Goal: Navigation & Orientation: Find specific page/section

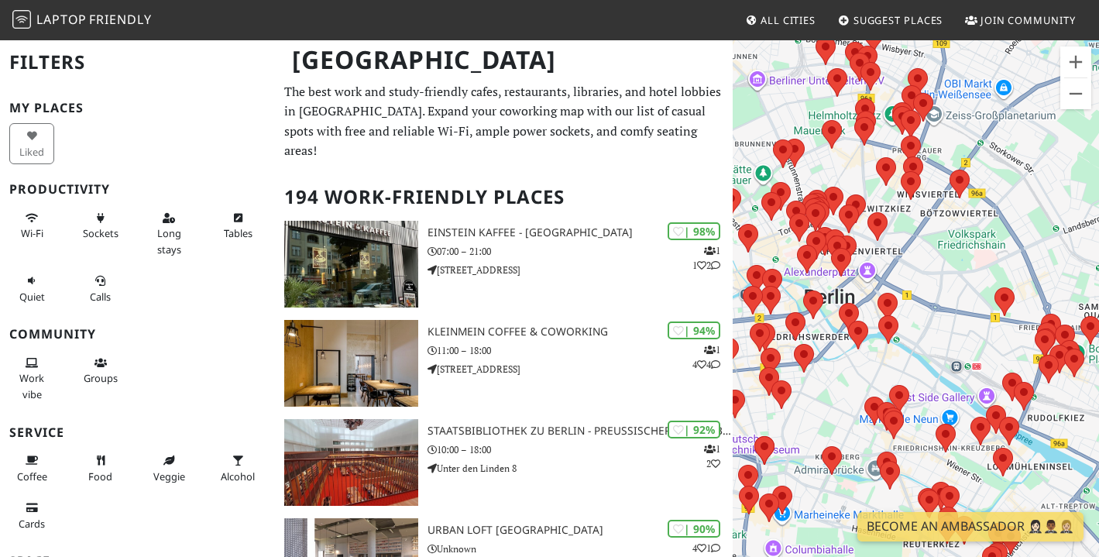
drag, startPoint x: 1007, startPoint y: 349, endPoint x: 915, endPoint y: 252, distance: 134.2
click at [915, 252] on div at bounding box center [916, 317] width 366 height 557
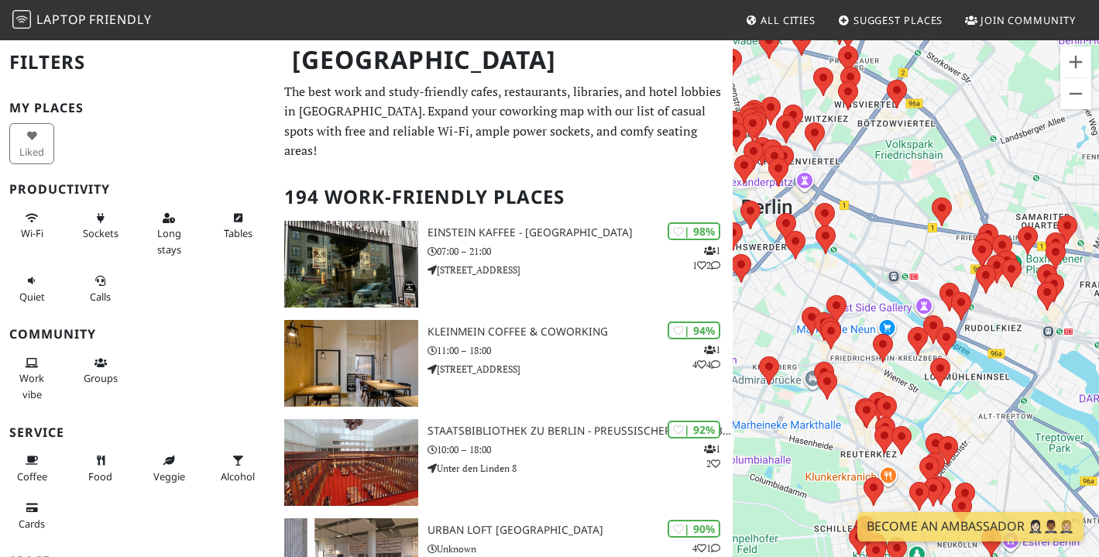
drag, startPoint x: 954, startPoint y: 306, endPoint x: 894, endPoint y: 215, distance: 108.5
click at [894, 215] on div at bounding box center [916, 317] width 366 height 557
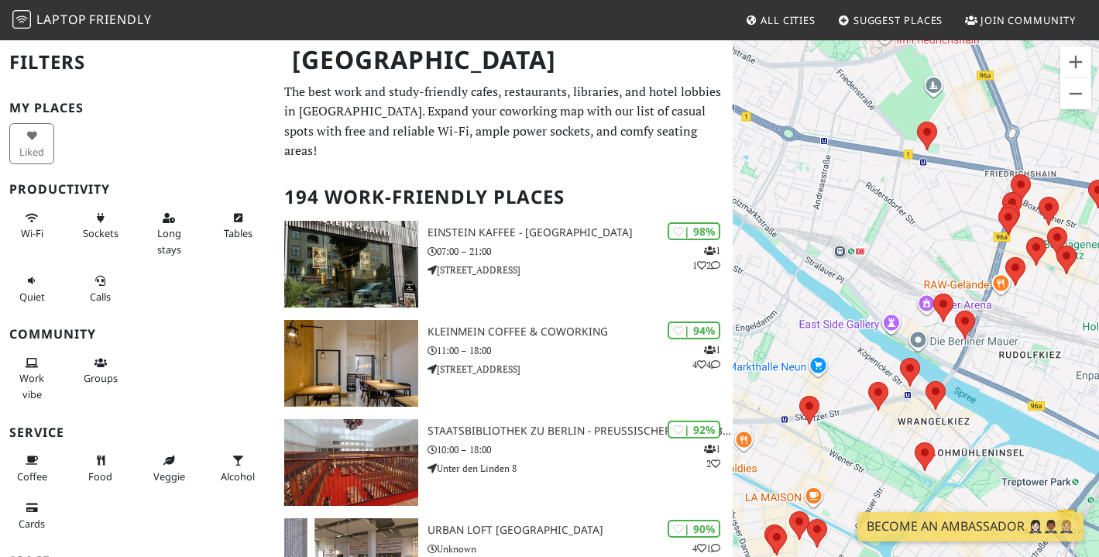
drag, startPoint x: 865, startPoint y: 316, endPoint x: 892, endPoint y: 285, distance: 41.2
click at [892, 285] on div at bounding box center [916, 317] width 366 height 557
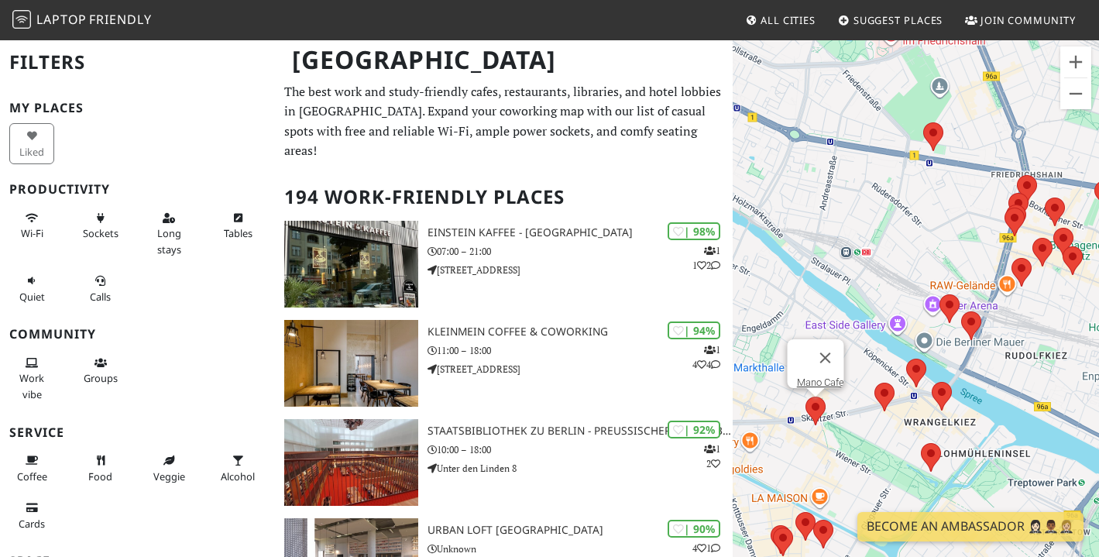
click at [805, 396] on area at bounding box center [805, 396] width 0 height 0
click at [807, 376] on link "Mano Cafe" at bounding box center [819, 382] width 47 height 12
